Goal: Communication & Community: Answer question/provide support

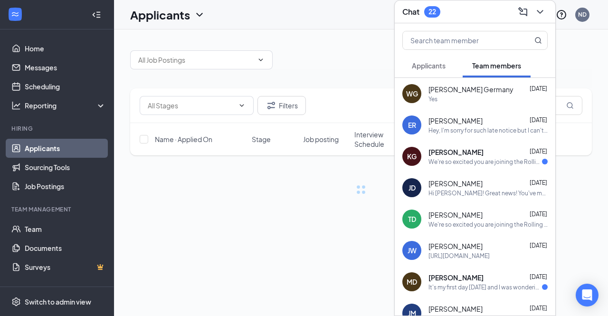
click at [424, 67] on span "Applicants" at bounding box center [429, 65] width 34 height 9
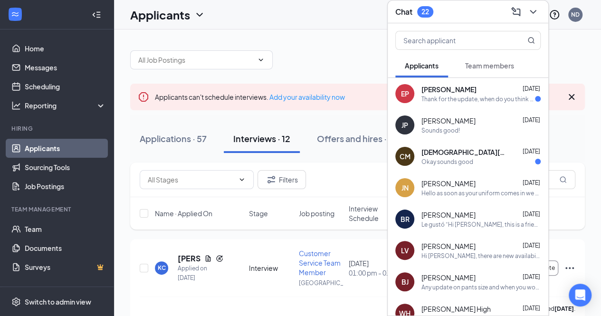
click at [437, 96] on div "Thank for the update, when do you think the Uniform could possibly arrive?" at bounding box center [479, 99] width 114 height 8
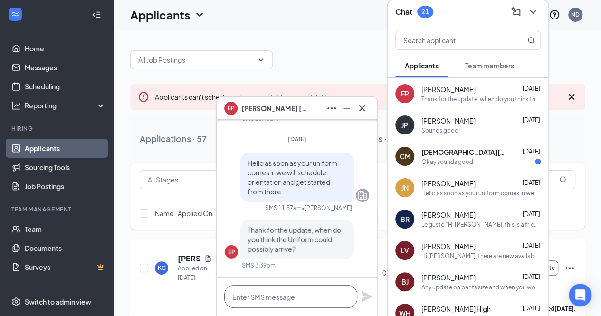
click at [292, 288] on textarea at bounding box center [290, 296] width 133 height 23
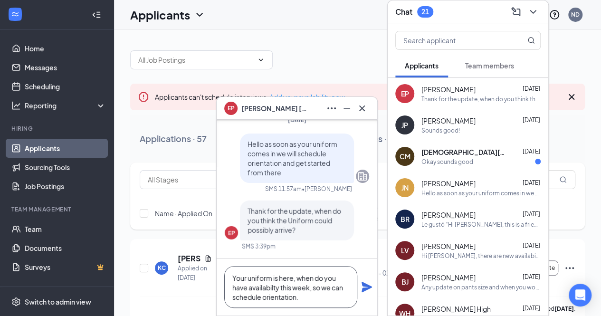
click at [335, 297] on textarea "Your uniform is here, when do you have availabilty this week, so we can schedul…" at bounding box center [290, 287] width 133 height 42
type textarea "Your uniform is here, when do you have availabilty this week, so we can schedul…"
click at [368, 289] on icon "Plane" at bounding box center [367, 287] width 10 height 10
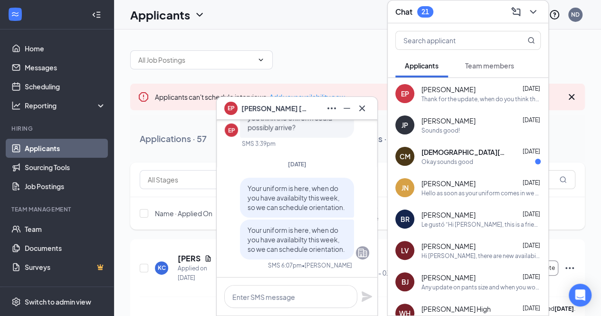
click at [441, 126] on div "Sounds good!" at bounding box center [441, 130] width 38 height 8
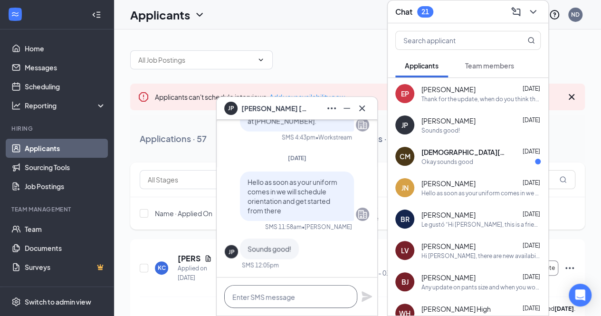
click at [274, 288] on textarea at bounding box center [290, 296] width 133 height 23
paste textarea "Your uniform is here, when do you have availabilty this week, so we can schedul…"
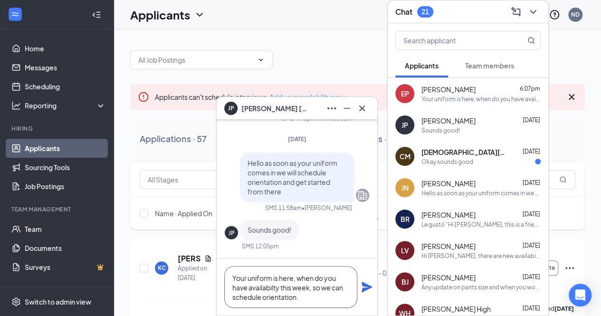
type textarea "Your uniform is here, when do you have availabilty this week, so we can schedul…"
click at [365, 285] on icon "Plane" at bounding box center [367, 287] width 10 height 10
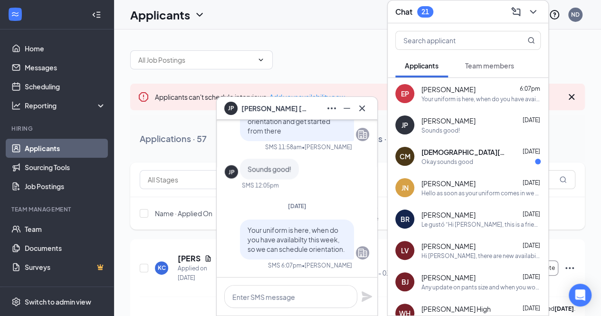
click at [413, 165] on div "CM [PERSON_NAME] [DATE] Okay sounds good" at bounding box center [468, 156] width 161 height 31
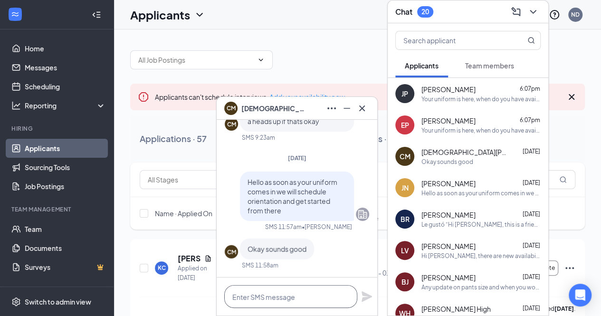
click at [279, 291] on textarea at bounding box center [290, 296] width 133 height 23
paste textarea "Your uniform is here, when do you have availabilty this week, so we can schedul…"
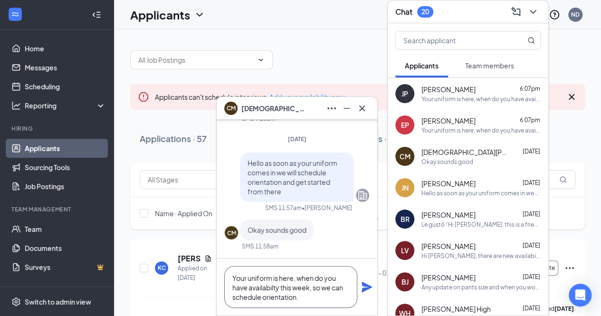
type textarea "Your uniform is here, when do you have availabilty this week, so we can schedul…"
click at [361, 287] on icon "Plane" at bounding box center [366, 286] width 11 height 11
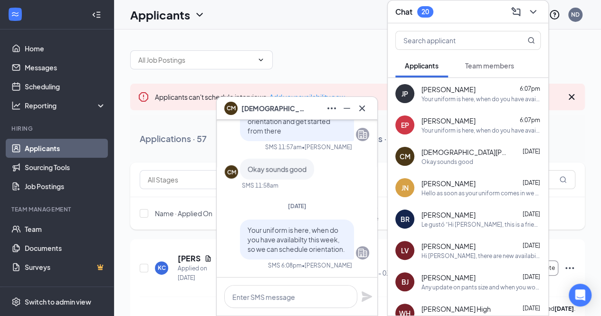
click at [426, 177] on div "JN [PERSON_NAME] [DATE] Hello as soon as your uniform comes in we will schedule…" at bounding box center [468, 187] width 161 height 31
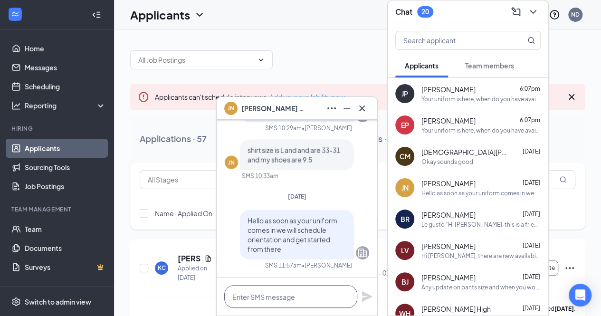
click at [269, 291] on textarea at bounding box center [290, 296] width 133 height 23
paste textarea "Your uniform is here, when do you have availabilty this week, so we can schedul…"
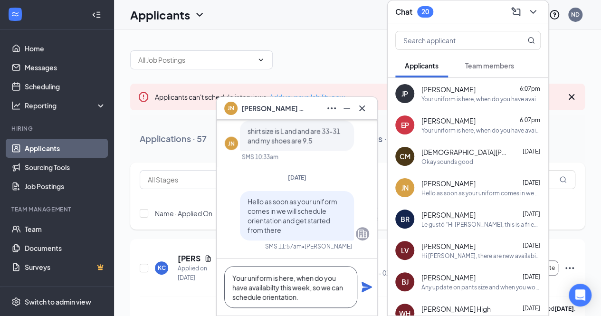
type textarea "Your uniform is here, when do you have availabilty this week, so we can schedul…"
click at [371, 285] on icon "Plane" at bounding box center [366, 286] width 11 height 11
